Goal: Task Accomplishment & Management: Use online tool/utility

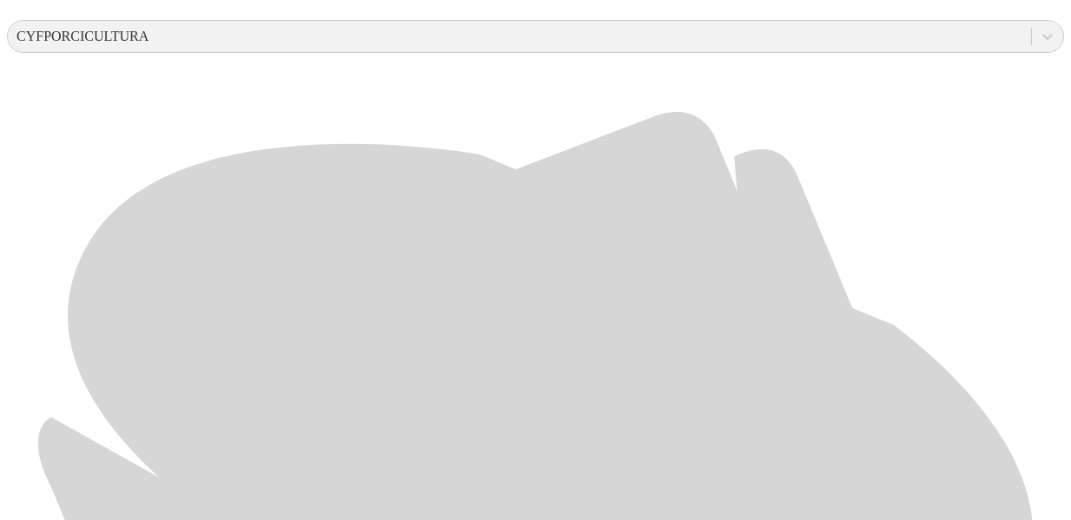
scroll to position [697, 0]
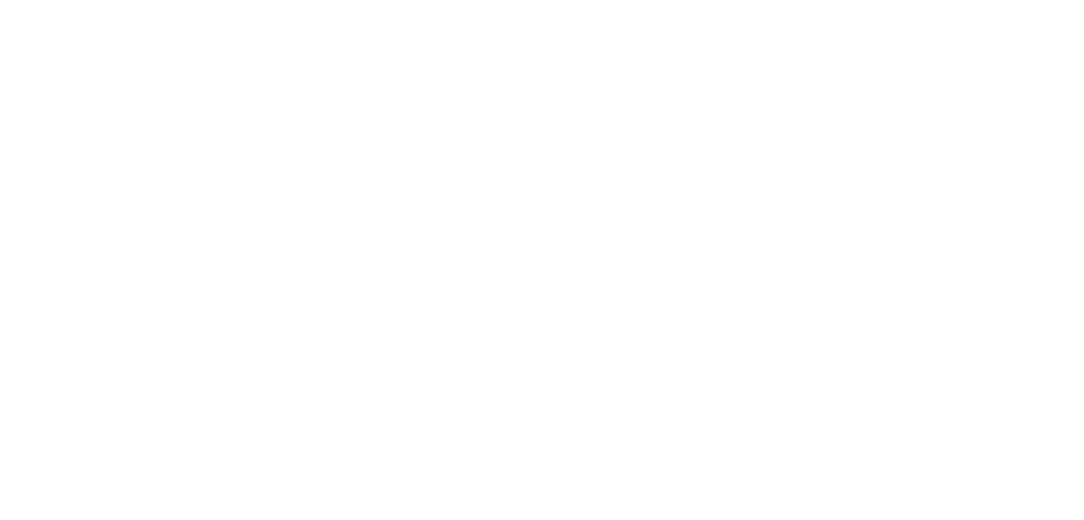
type input "SEP-25"
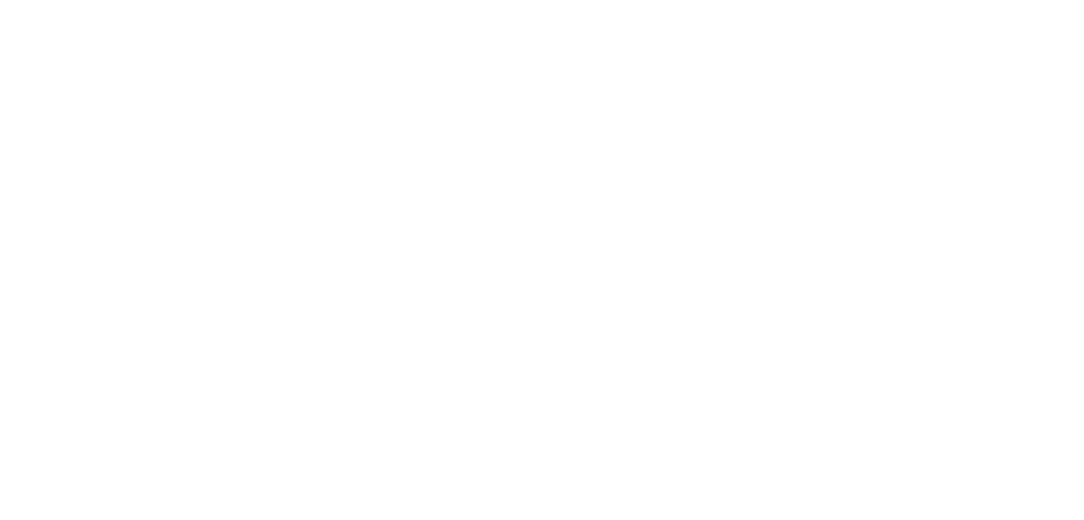
type input "SEP-25"
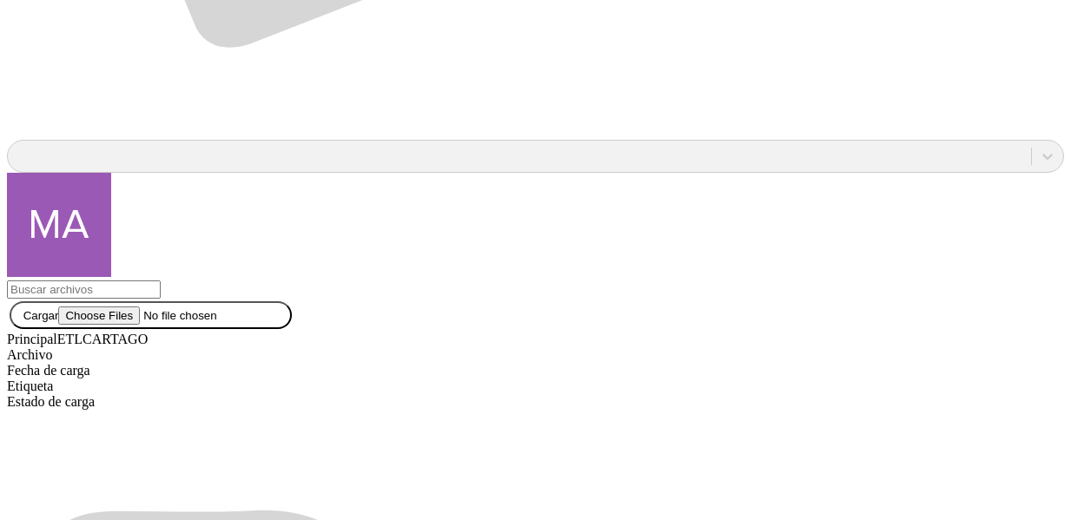
scroll to position [1486, 0]
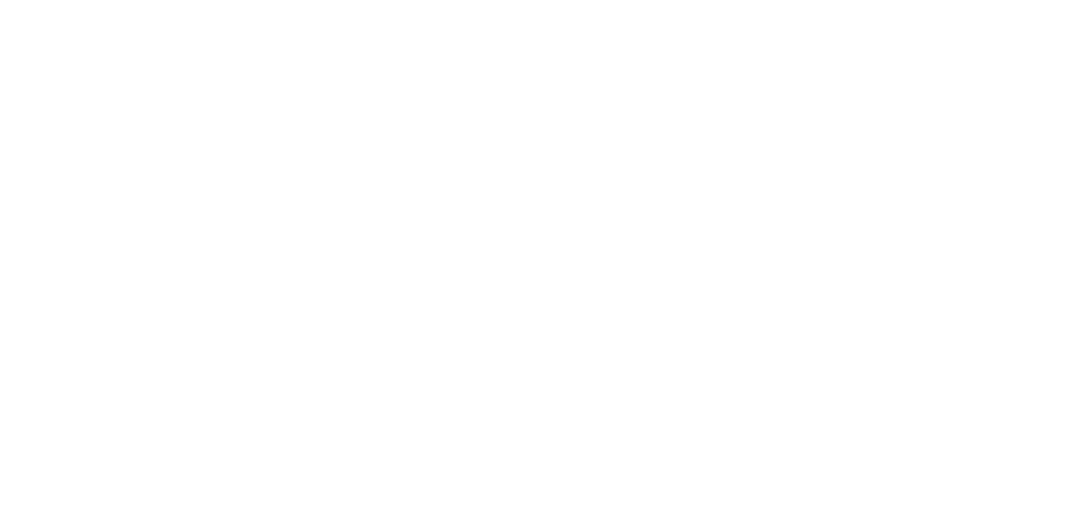
type input "SEP-25"
